Goal: Task Accomplishment & Management: Use online tool/utility

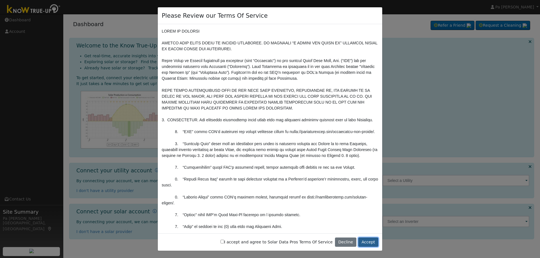
click at [371, 243] on button "Accept" at bounding box center [368, 243] width 20 height 10
click at [370, 241] on button "Accept" at bounding box center [368, 243] width 20 height 10
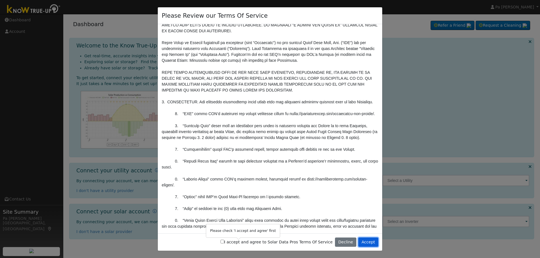
scroll to position [28, 0]
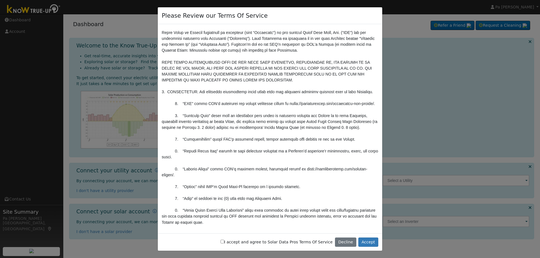
click at [224, 241] on input "I accept and agree to Solar Data Pros Terms Of Service" at bounding box center [222, 242] width 4 height 4
checkbox input "true"
click at [370, 242] on button "Accept" at bounding box center [368, 243] width 20 height 10
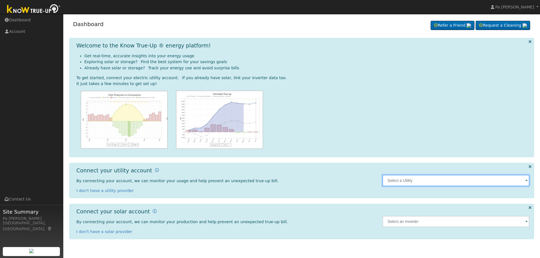
click at [415, 180] on input "text" at bounding box center [455, 180] width 147 height 11
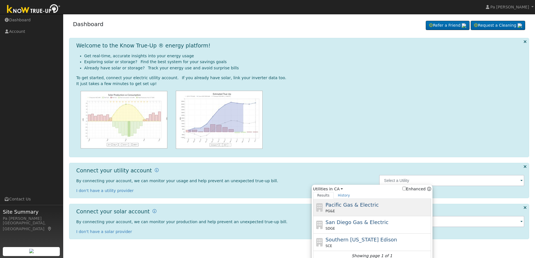
click at [371, 208] on span "Pacific Gas & Electric" at bounding box center [352, 205] width 53 height 6
type input "PG&E"
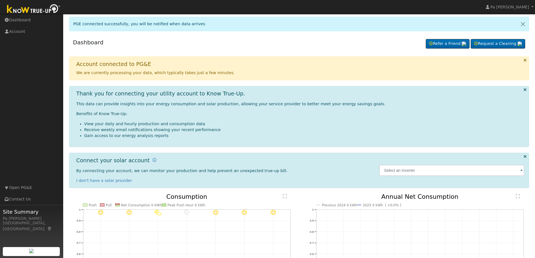
drag, startPoint x: 0, startPoint y: 0, endPoint x: 286, endPoint y: 50, distance: 290.2
click at [286, 50] on div "Dashboard Refer a Friend Request a Cleaning Refer a Friend" at bounding box center [299, 43] width 461 height 17
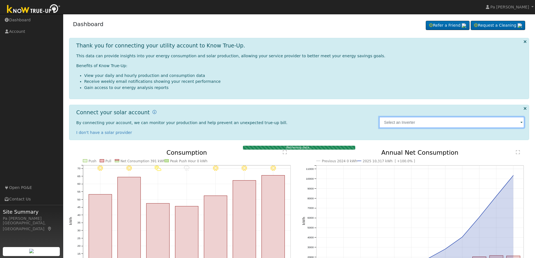
click at [411, 125] on input "text" at bounding box center [452, 122] width 146 height 11
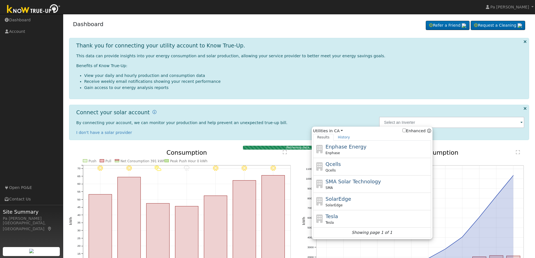
click at [348, 117] on div "Connect your solar account By connecting your account, we can monitor your prod…" at bounding box center [224, 122] width 303 height 26
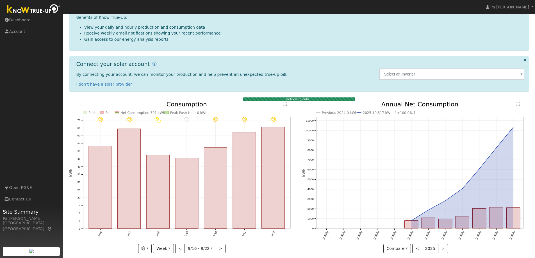
scroll to position [55, 0]
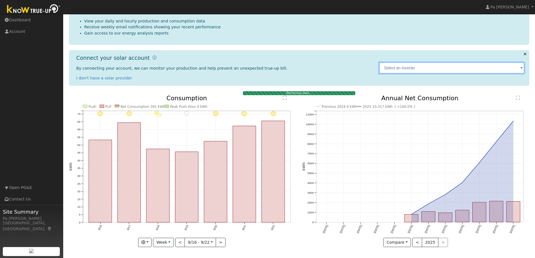
click at [425, 71] on input "text" at bounding box center [452, 67] width 146 height 11
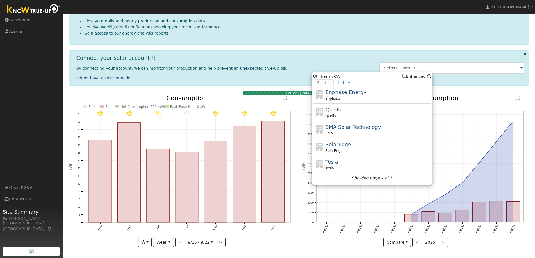
click at [112, 80] on link "I don't have a solar provider" at bounding box center [104, 78] width 56 height 4
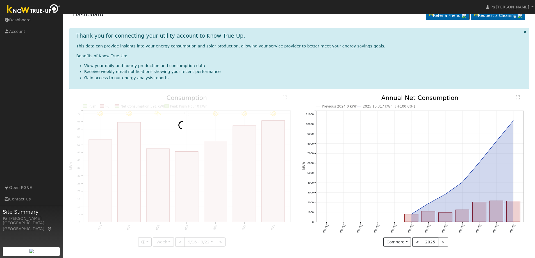
scroll to position [10, 0]
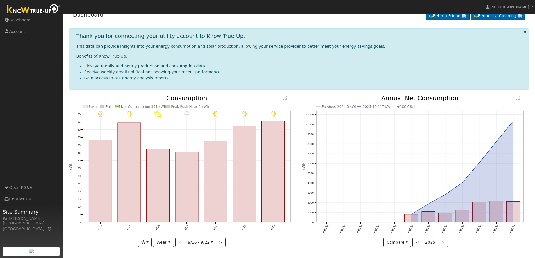
click at [526, 32] on icon at bounding box center [525, 32] width 3 height 4
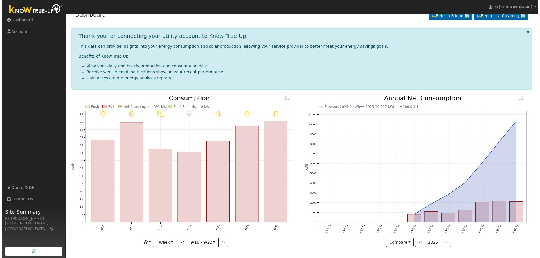
scroll to position [0, 0]
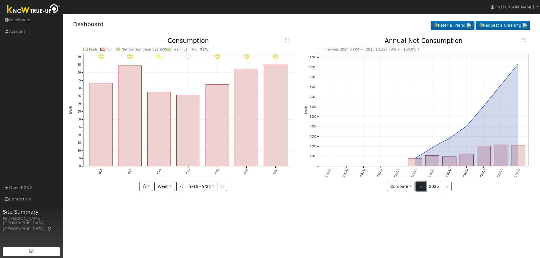
click at [422, 189] on button "<" at bounding box center [421, 187] width 10 height 10
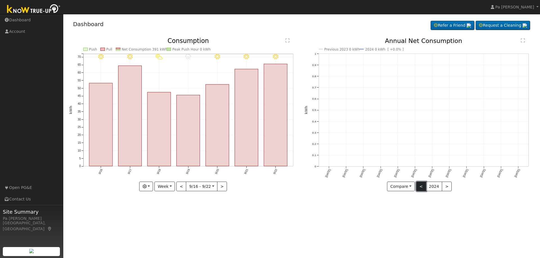
click at [422, 189] on button "<" at bounding box center [421, 187] width 10 height 10
click at [184, 189] on button "<" at bounding box center [181, 187] width 10 height 10
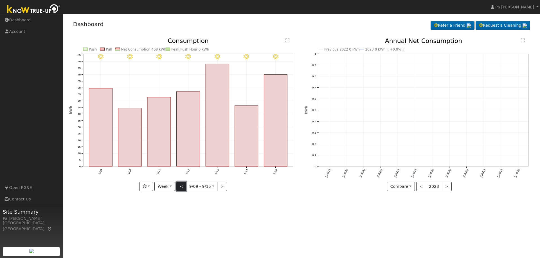
click at [184, 189] on button "<" at bounding box center [181, 187] width 10 height 10
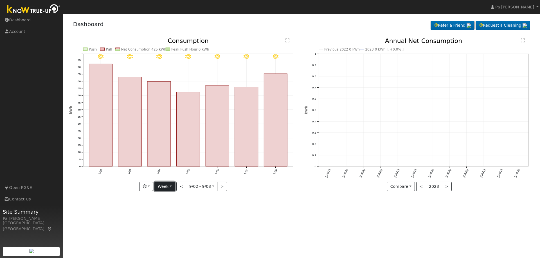
click at [172, 188] on button "Week" at bounding box center [164, 187] width 21 height 10
click at [172, 221] on link "Year" at bounding box center [174, 222] width 39 height 8
type input "2024-09-01"
type input "2024"
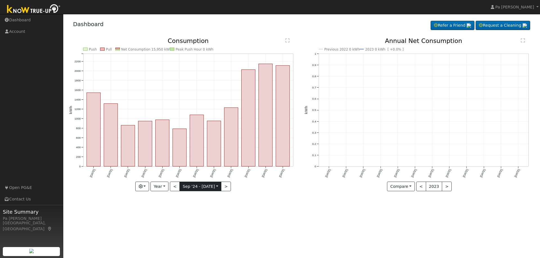
click at [218, 186] on input "2024-09-01" at bounding box center [200, 186] width 41 height 9
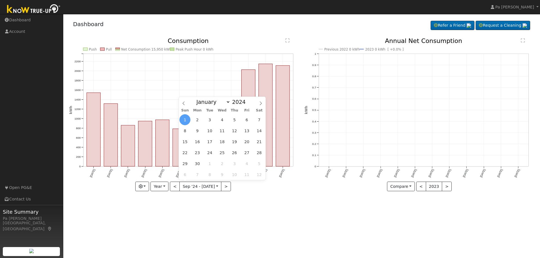
click at [242, 199] on div "Push Pull Net Consumption 15,950 kWh Peak Push Hour 0 kWh Sep '24 Oct '24 Nov '…" at bounding box center [184, 119] width 236 height 162
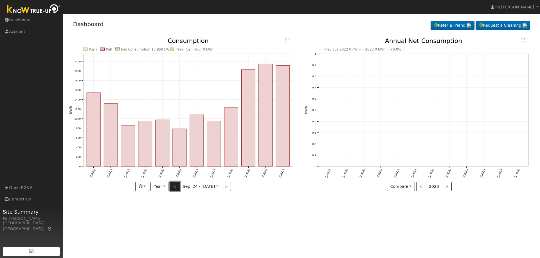
click at [174, 187] on button "<" at bounding box center [175, 187] width 10 height 10
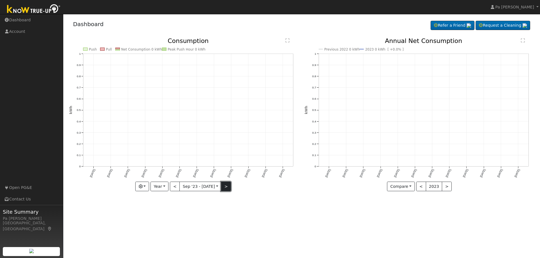
click at [224, 188] on button ">" at bounding box center [226, 187] width 10 height 10
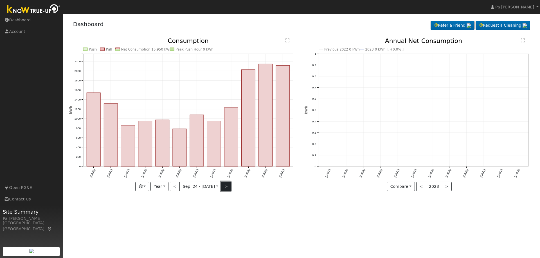
click at [222, 187] on button ">" at bounding box center [226, 187] width 10 height 10
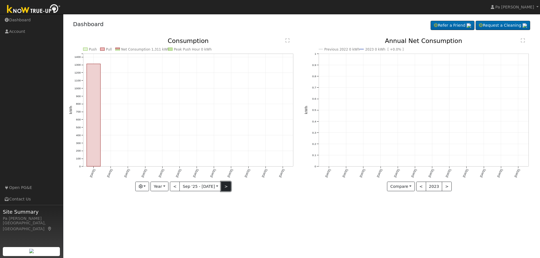
click at [222, 187] on button ">" at bounding box center [226, 187] width 10 height 10
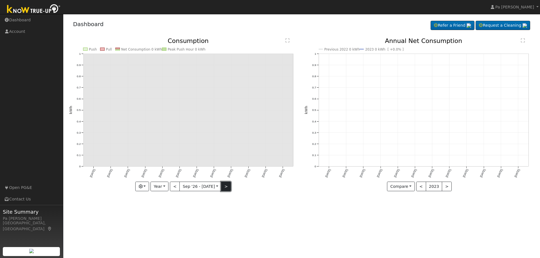
click at [222, 187] on button ">" at bounding box center [226, 187] width 10 height 10
click at [446, 185] on button ">" at bounding box center [447, 187] width 10 height 10
click at [177, 188] on button "<" at bounding box center [175, 187] width 10 height 10
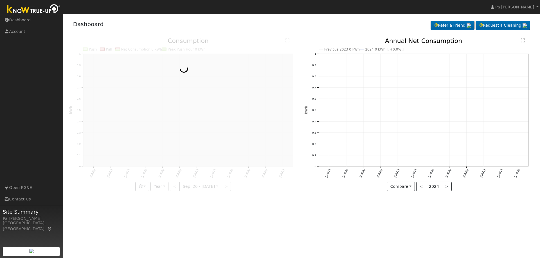
click at [177, 187] on div at bounding box center [183, 114] width 229 height 153
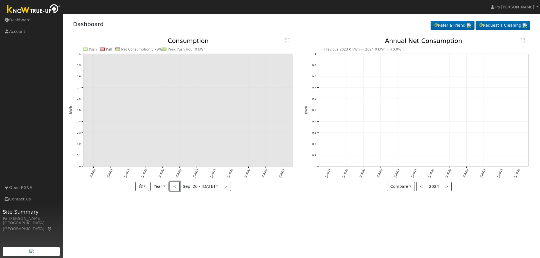
click at [177, 187] on button "<" at bounding box center [175, 187] width 10 height 10
type input "2025-09-01"
